Goal: Task Accomplishment & Management: Use online tool/utility

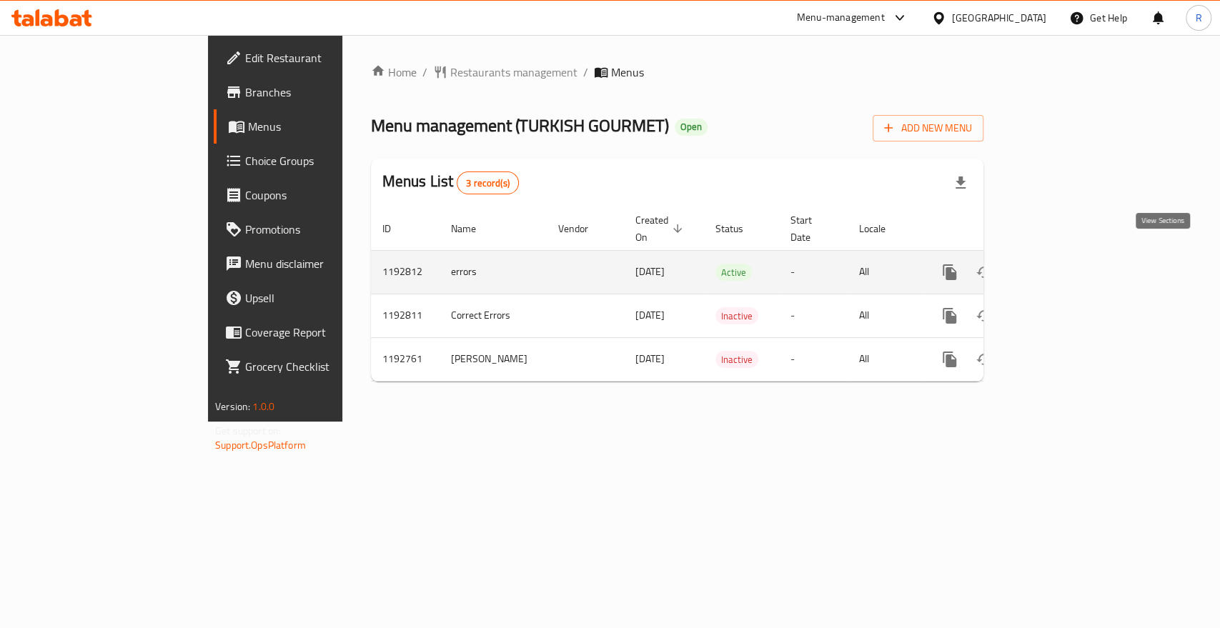
click at [1059, 266] on icon "enhanced table" at bounding box center [1052, 272] width 13 height 13
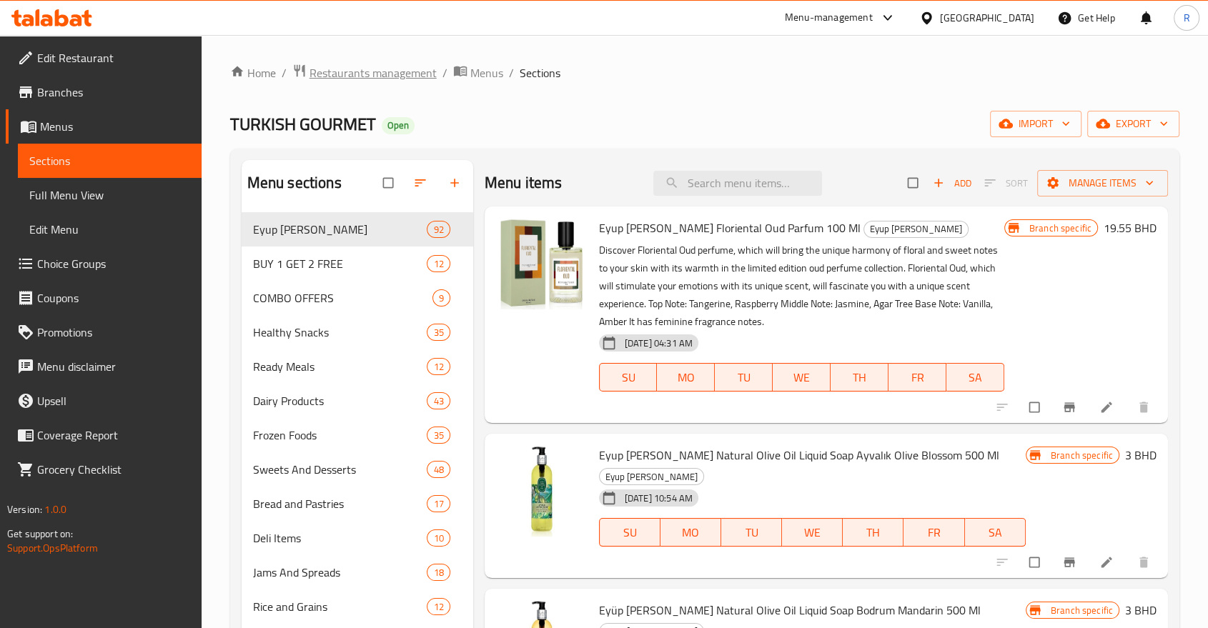
click at [367, 79] on span "Restaurants management" at bounding box center [372, 72] width 127 height 17
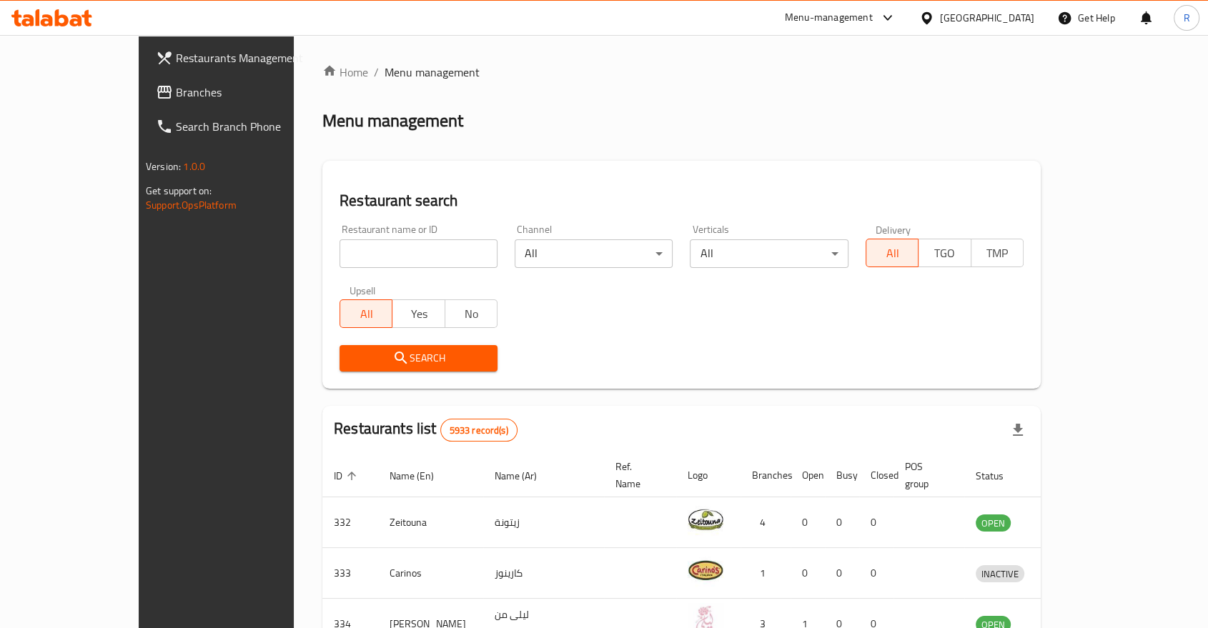
click at [384, 257] on input "search" at bounding box center [418, 253] width 158 height 29
type input "turkish gourmet"
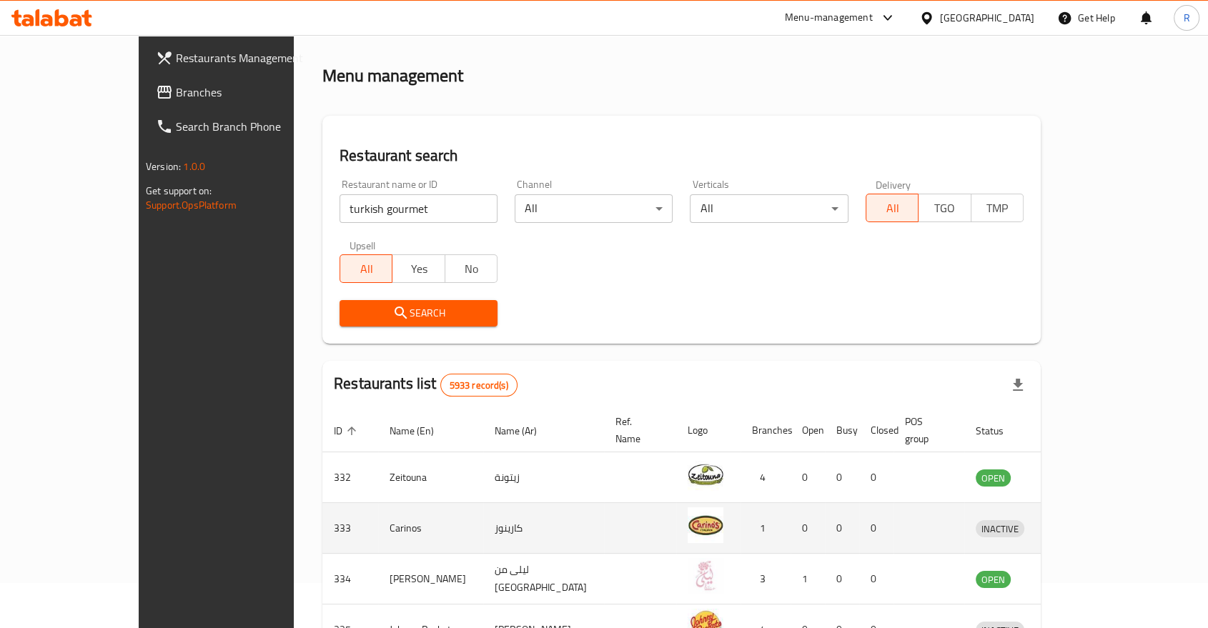
scroll to position [79, 0]
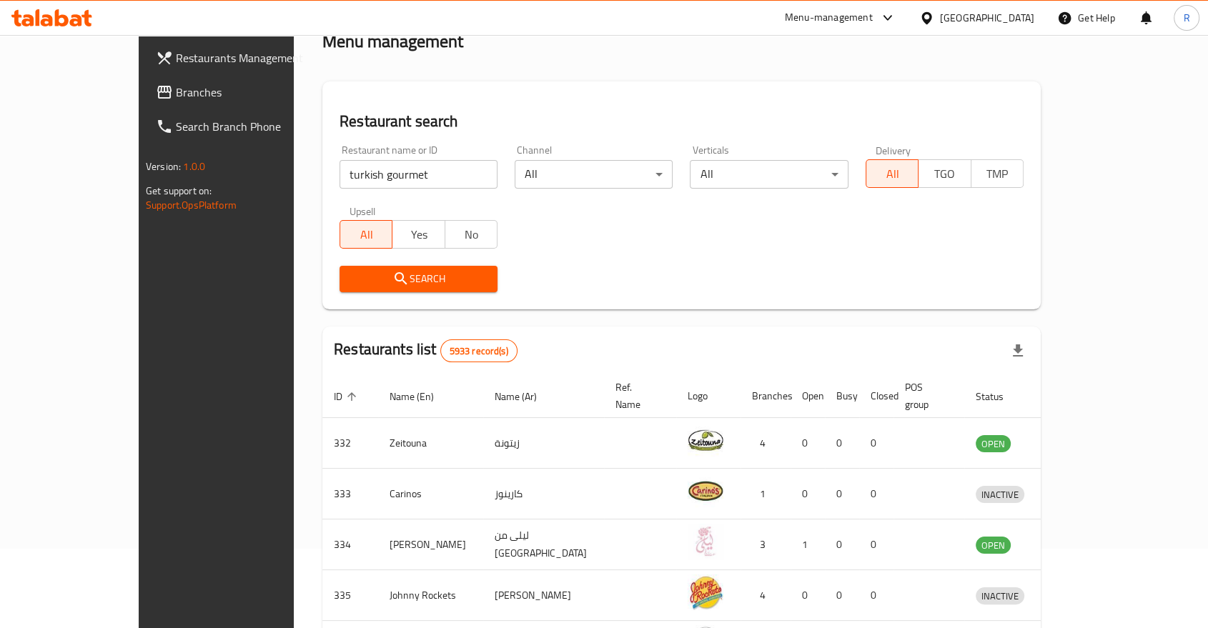
click at [386, 268] on button "Search" at bounding box center [418, 279] width 158 height 26
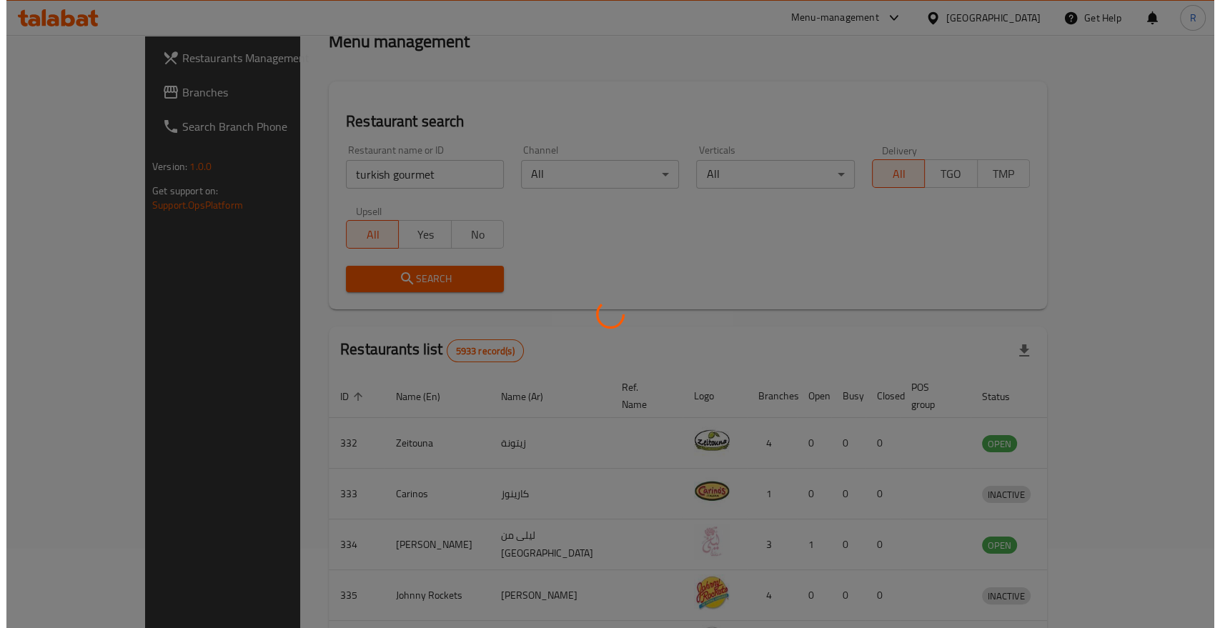
scroll to position [0, 0]
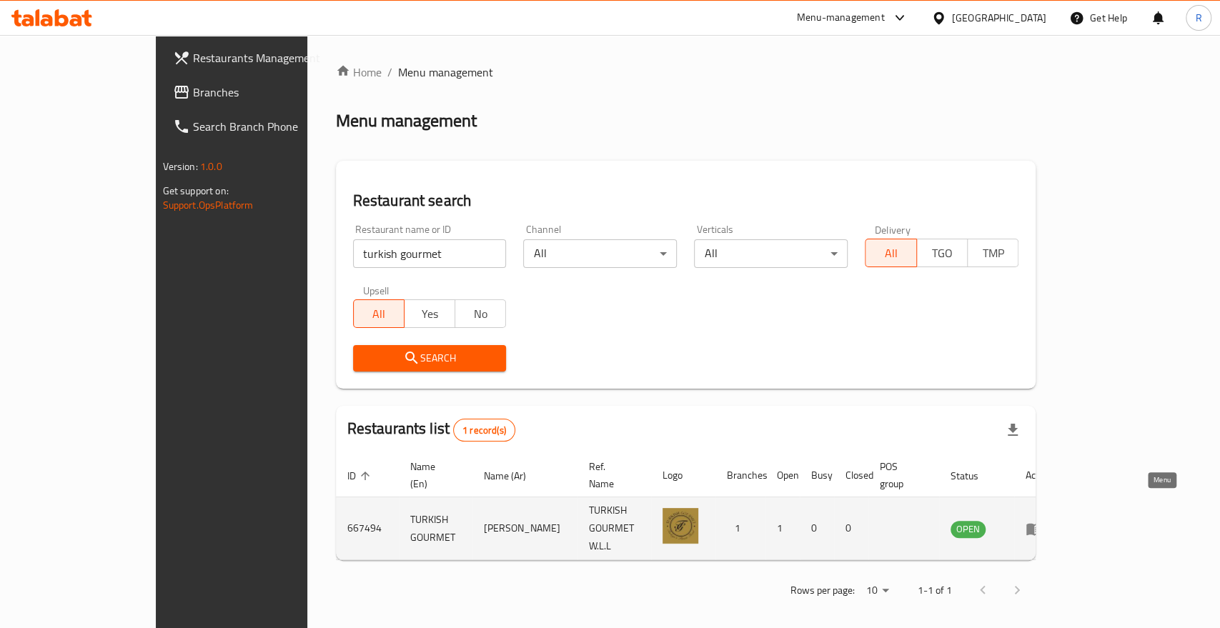
click at [1042, 523] on icon "enhanced table" at bounding box center [1034, 529] width 16 height 12
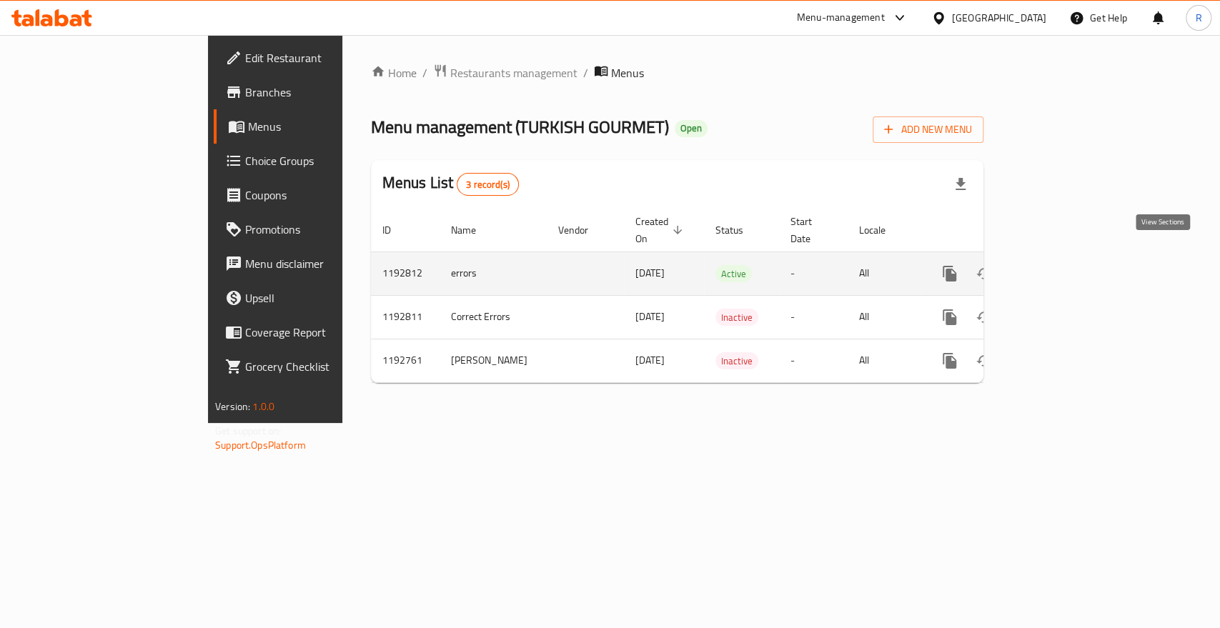
click at [1059, 267] on icon "enhanced table" at bounding box center [1052, 273] width 13 height 13
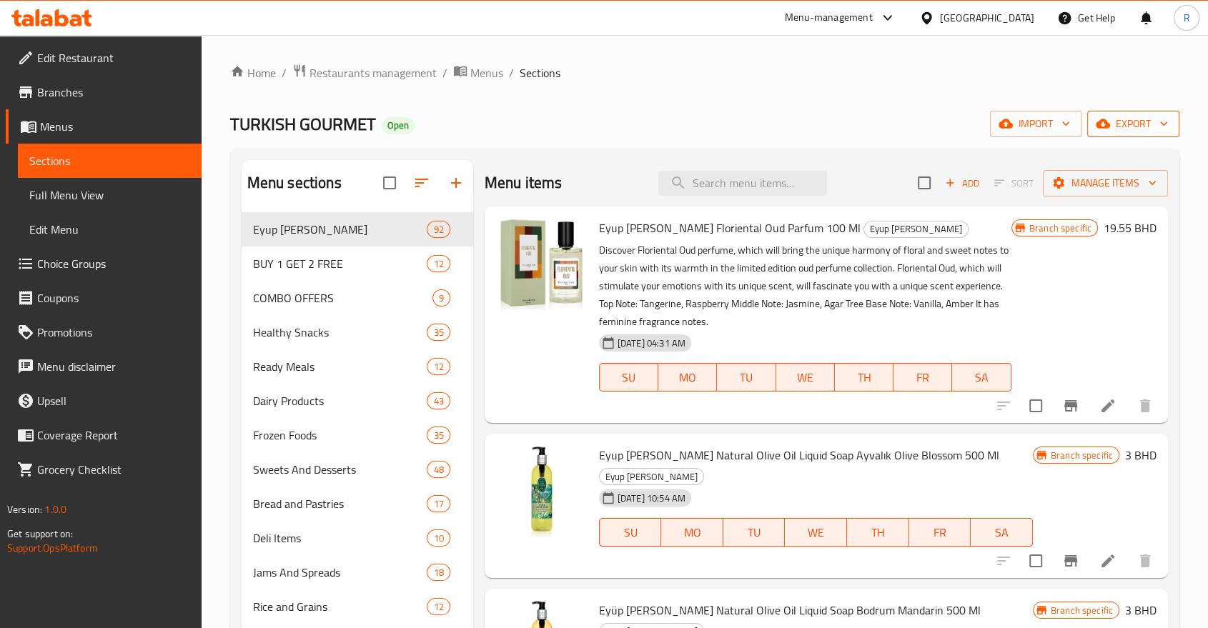
click at [1132, 130] on span "export" at bounding box center [1132, 124] width 69 height 18
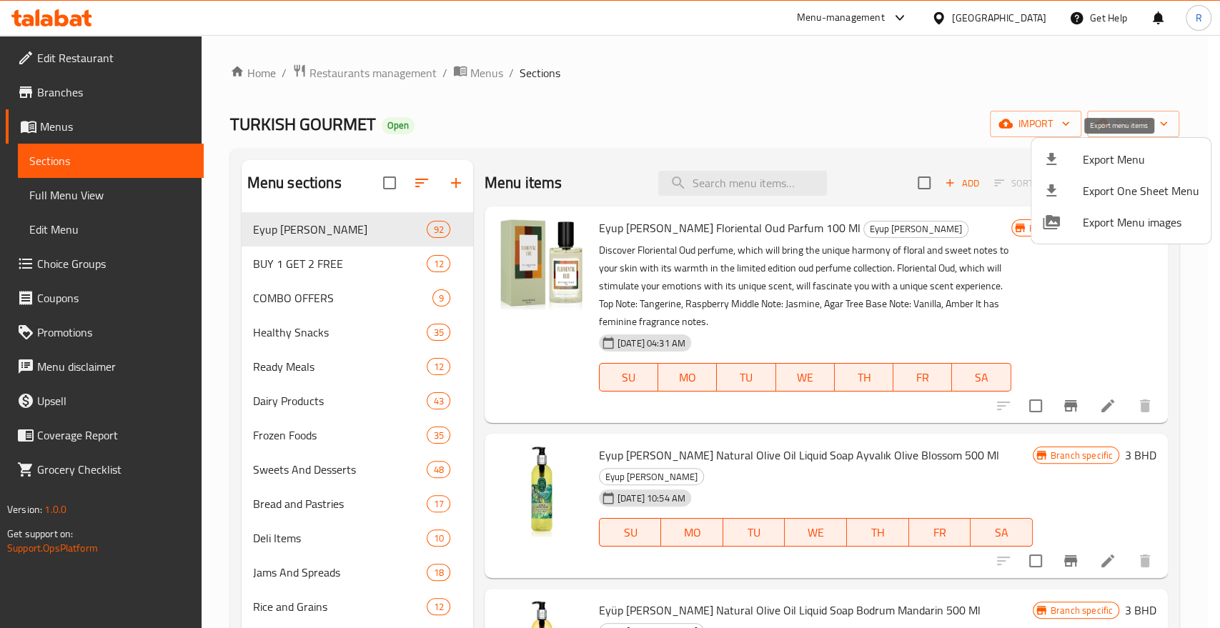
click at [1120, 164] on span "Export Menu" at bounding box center [1141, 159] width 116 height 17
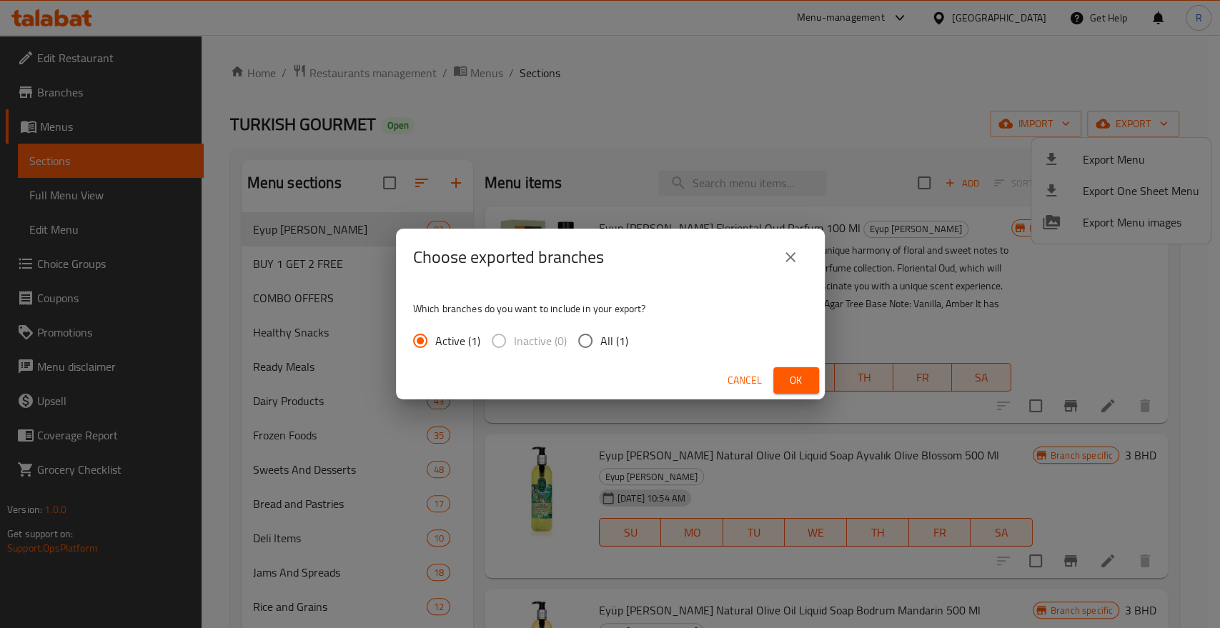
click at [798, 385] on span "Ok" at bounding box center [796, 381] width 23 height 18
